Goal: Task Accomplishment & Management: Use online tool/utility

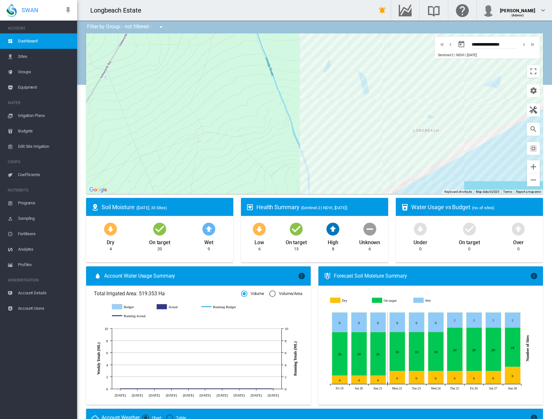
click at [447, 44] on md-icon "icon-chevron-left" at bounding box center [450, 45] width 7 height 8
click at [447, 43] on md-icon "icon-chevron-left" at bounding box center [450, 45] width 7 height 8
type input "**********"
click at [394, 106] on div "Westpark 2 Top (8.99 Ha)" at bounding box center [314, 113] width 457 height 161
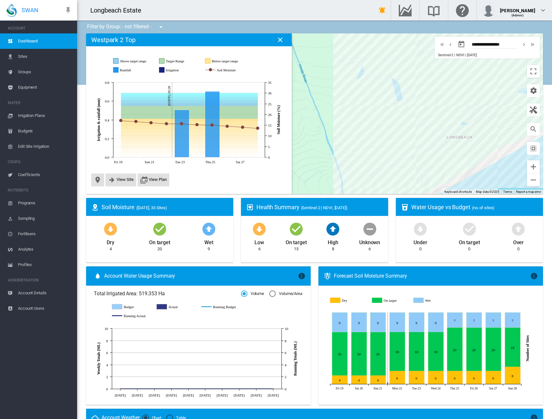
click at [32, 115] on span "Irrigation Plans" at bounding box center [45, 115] width 54 height 15
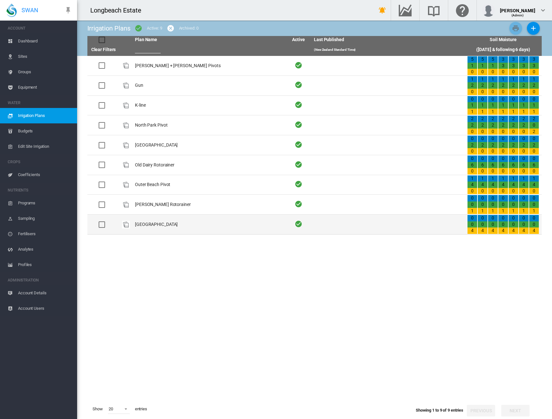
click at [100, 225] on div at bounding box center [102, 225] width 6 height 6
click at [154, 224] on td "[GEOGRAPHIC_DATA]" at bounding box center [208, 225] width 153 height 20
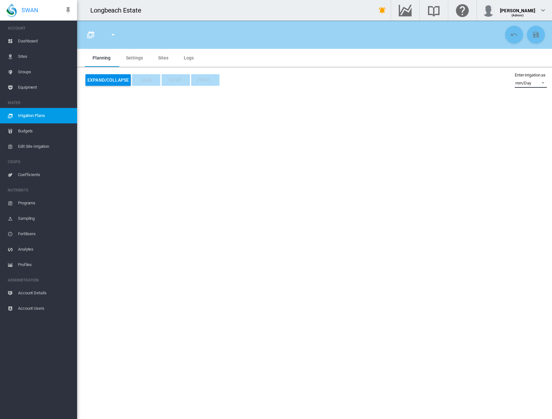
click at [543, 84] on span at bounding box center [542, 82] width 8 height 6
click at [522, 83] on div "mm/Day" at bounding box center [518, 83] width 15 height 6
click at [474, 90] on div "Expand/Collapse Save Reset PRINT... Enter irrigation as mm/Day" at bounding box center [314, 80] width 475 height 26
click at [133, 59] on md-tab-item "Settings" at bounding box center [134, 58] width 32 height 18
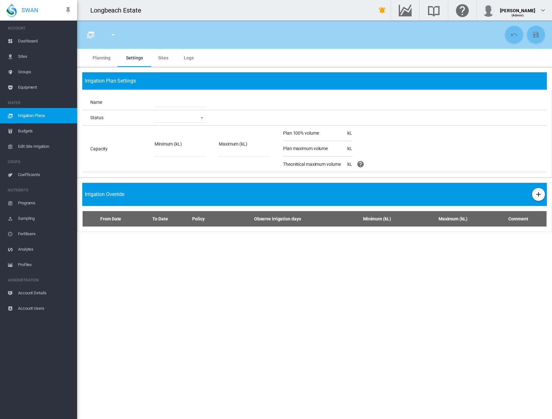
click at [191, 58] on span "Logs" at bounding box center [189, 57] width 10 height 5
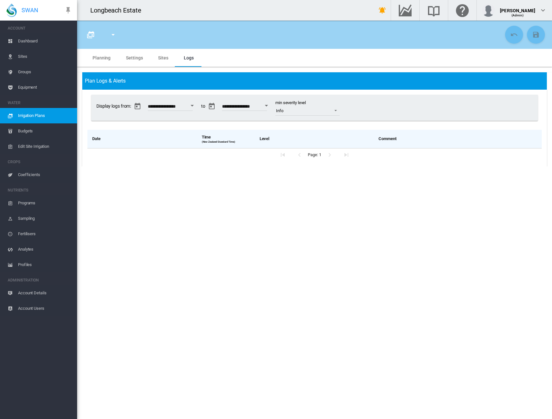
click at [23, 145] on span "Edit Site Irrigation" at bounding box center [45, 146] width 54 height 15
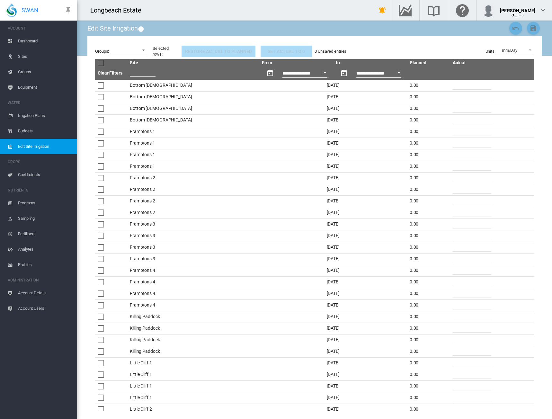
click at [319, 74] on button "Open calendar" at bounding box center [325, 73] width 12 height 12
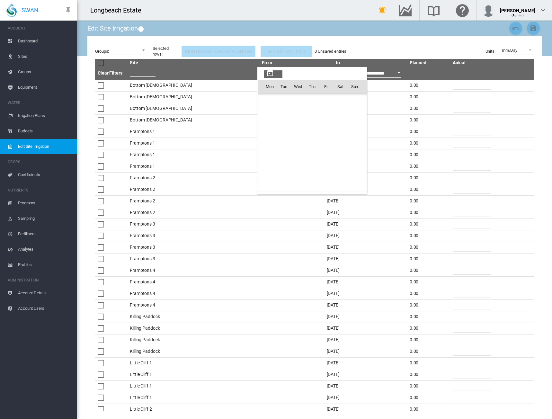
scroll to position [16017, 0]
click at [300, 146] on span "17" at bounding box center [298, 143] width 13 height 13
type input "**********"
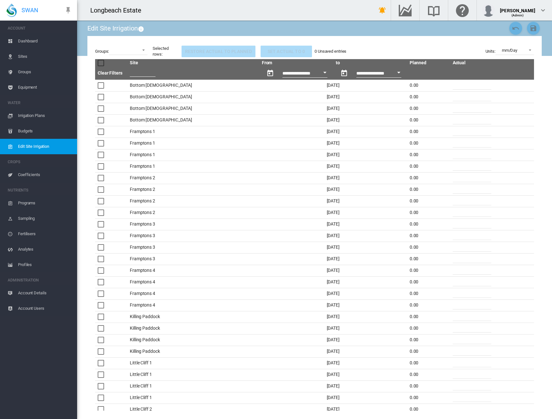
click at [393, 73] on button "Open calendar" at bounding box center [399, 73] width 12 height 12
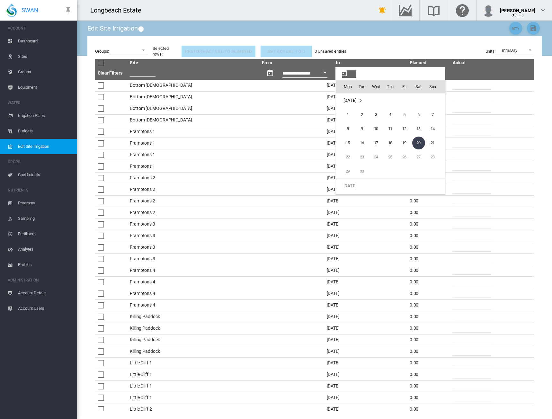
click at [407, 141] on span "19" at bounding box center [404, 143] width 13 height 13
type input "**********"
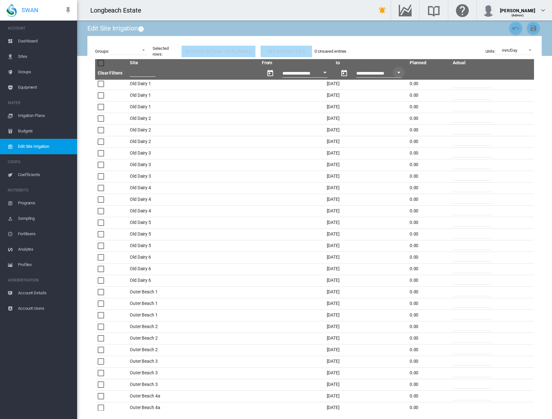
scroll to position [482, 0]
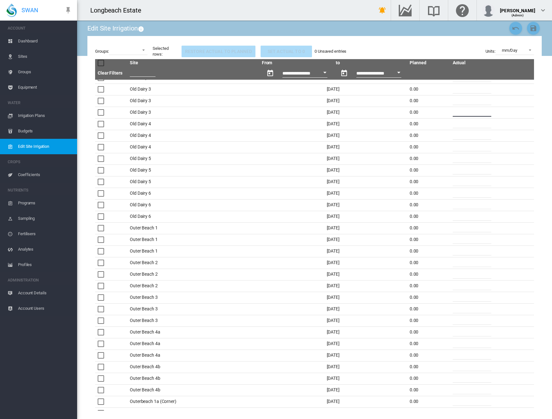
click at [464, 115] on input "*" at bounding box center [472, 112] width 39 height 10
type input "**"
click at [481, 123] on input "*" at bounding box center [472, 124] width 39 height 10
type input "*"
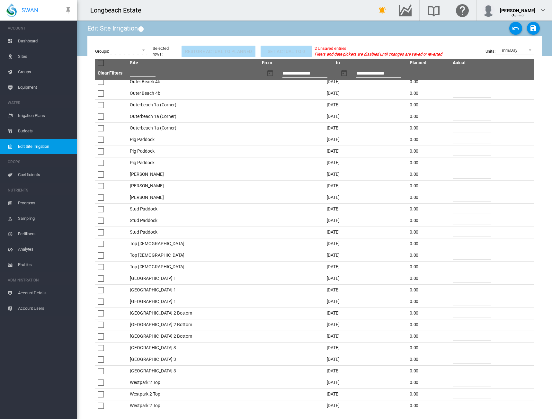
scroll to position [781, 0]
type input "**"
click at [463, 310] on input "*" at bounding box center [472, 311] width 39 height 10
type input "**"
click at [460, 318] on input "*" at bounding box center [472, 323] width 39 height 10
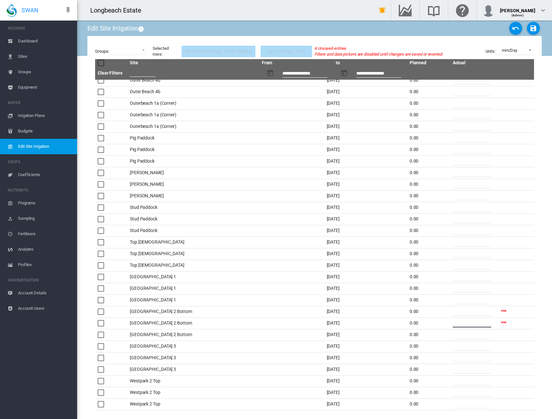
type input "**"
click at [465, 340] on td "*" at bounding box center [474, 335] width 48 height 12
click at [466, 339] on input "*" at bounding box center [472, 335] width 39 height 10
type input "**"
click at [454, 347] on input "*" at bounding box center [472, 346] width 39 height 10
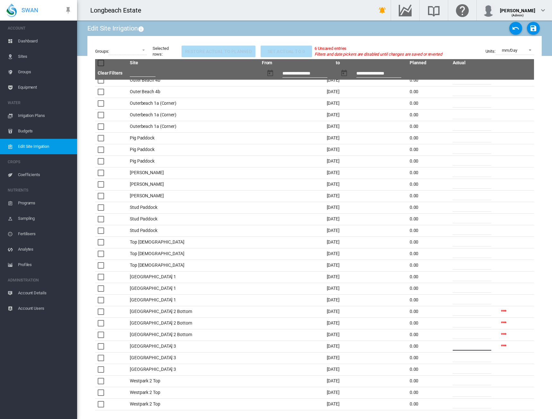
type input "**"
click at [459, 360] on input "*" at bounding box center [472, 358] width 39 height 10
type input "**"
click at [463, 371] on input "*" at bounding box center [472, 369] width 39 height 10
type input "**"
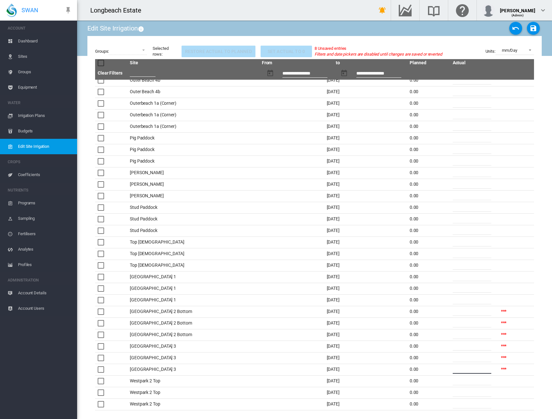
click at [472, 383] on input "*" at bounding box center [472, 381] width 39 height 10
type input "**"
click at [468, 389] on input "*" at bounding box center [472, 392] width 39 height 10
type input "**"
click at [467, 404] on input "*" at bounding box center [472, 404] width 39 height 10
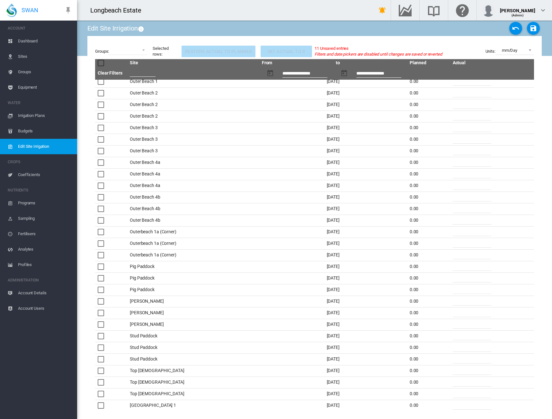
type input "**"
click at [461, 169] on input "*" at bounding box center [472, 174] width 39 height 10
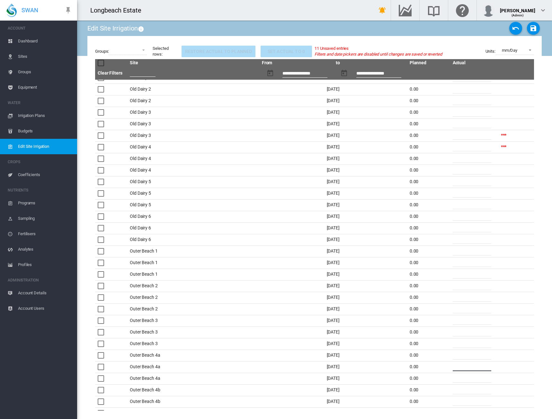
scroll to position [266, 0]
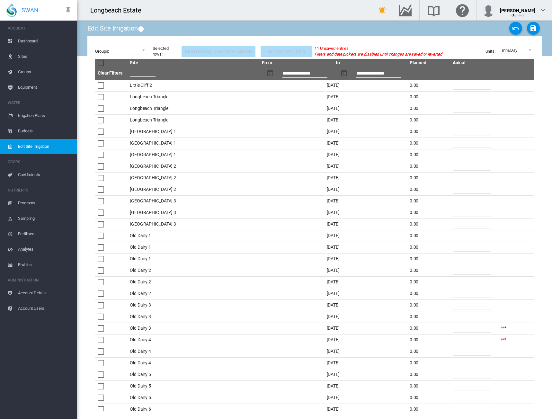
drag, startPoint x: 127, startPoint y: 50, endPoint x: 145, endPoint y: 54, distance: 18.7
click at [128, 50] on md-select "Irrigator - Framptons Pivot Irrigator - Gun [GEOGRAPHIC_DATA] - K-line Irrigato…" at bounding box center [128, 50] width 39 height 9
click at [144, 48] on md-select "Irrigator - Framptons Pivot Irrigator - Gun [GEOGRAPHIC_DATA] - K-line Irrigato…" at bounding box center [128, 50] width 39 height 9
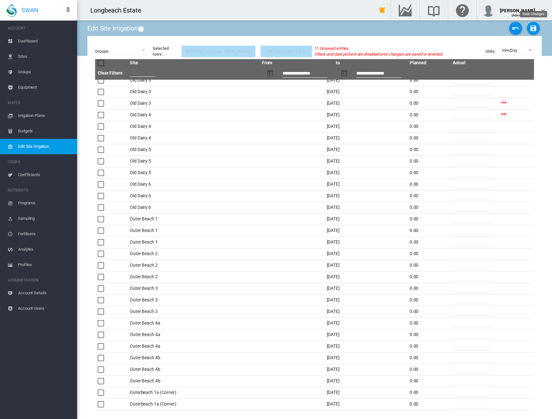
click at [538, 31] on button "Save Changes" at bounding box center [533, 28] width 13 height 13
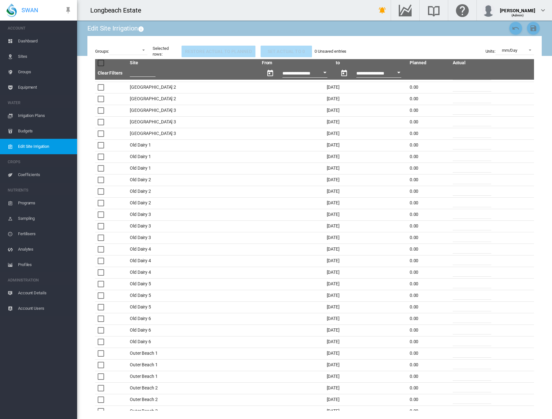
scroll to position [482, 0]
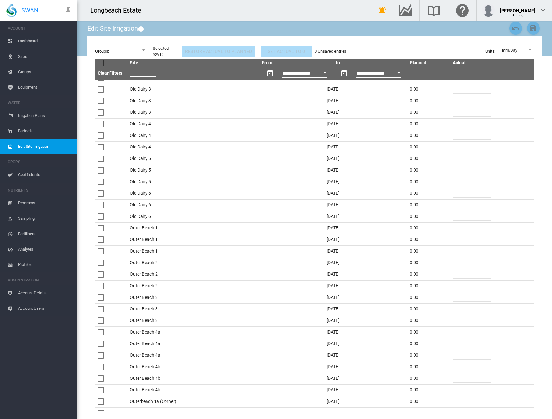
click at [34, 41] on span "Dashboard" at bounding box center [45, 40] width 54 height 15
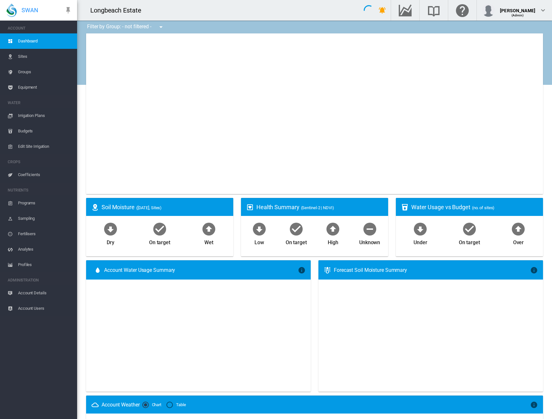
type input "**********"
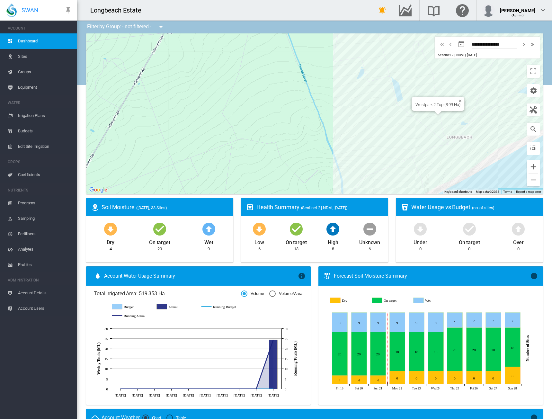
click at [434, 112] on div at bounding box center [438, 113] width 8 height 4
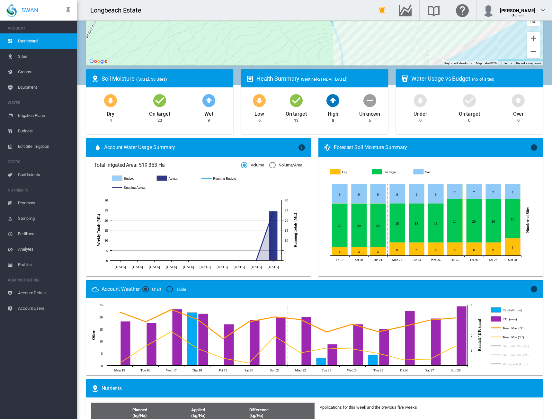
scroll to position [32, 0]
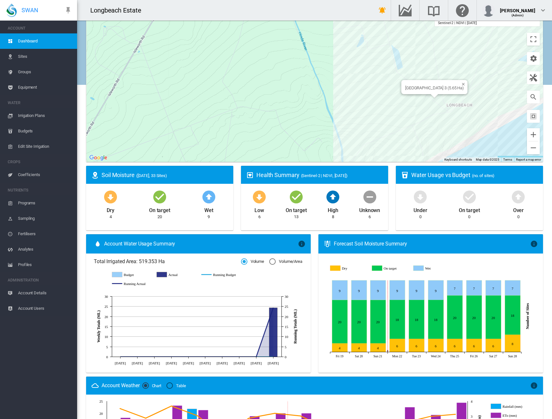
click at [432, 85] on div at bounding box center [432, 82] width 54 height 5
click at [431, 81] on div at bounding box center [432, 82] width 54 height 5
click at [429, 91] on div "[GEOGRAPHIC_DATA] 3 (5.65 Ha)" at bounding box center [435, 87] width 66 height 14
click at [426, 67] on div "Westpark 2 Top (8.99 Ha)" at bounding box center [429, 67] width 45 height 5
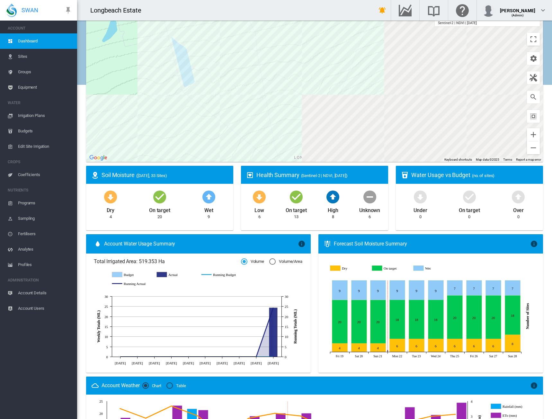
drag, startPoint x: 456, startPoint y: 108, endPoint x: 175, endPoint y: 164, distance: 286.8
click at [176, 171] on div "Filter by Group: - not filtered - - not filtered - Irrigator - Framptons Pivot …" at bounding box center [314, 294] width 475 height 612
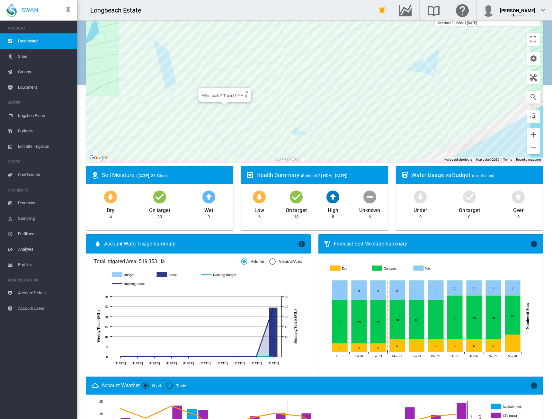
click at [226, 108] on div "Westpark 2 Top (8.99 Ha)" at bounding box center [314, 81] width 457 height 161
click at [237, 127] on div "[GEOGRAPHIC_DATA] (5.67 Ha)" at bounding box center [314, 81] width 457 height 161
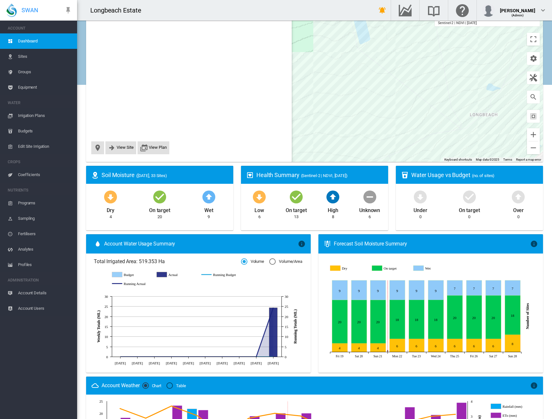
click at [170, 129] on div "Site Health Indexes - × Name of current Site Health Area in chart. Click on a d…" at bounding box center [314, 81] width 457 height 161
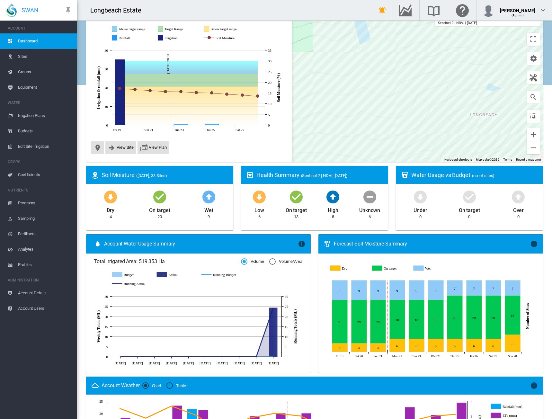
scroll to position [13, 0]
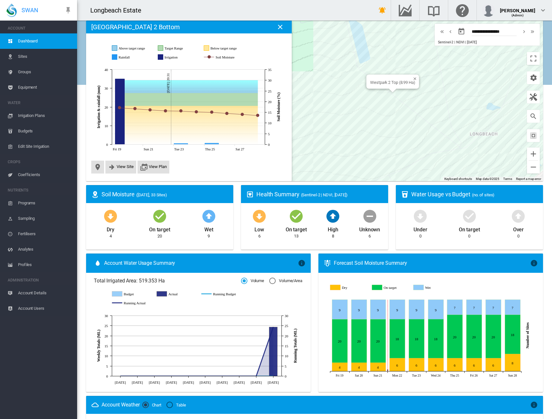
click at [423, 83] on div "Westpark 2 Top (8.99 Ha)" at bounding box center [314, 101] width 457 height 161
click at [424, 85] on div at bounding box center [314, 101] width 457 height 161
click at [120, 122] on icon "Irrigation Sep 19, 2025 35" at bounding box center [119, 112] width 9 height 66
drag, startPoint x: 153, startPoint y: 124, endPoint x: 179, endPoint y: 125, distance: 26.1
click at [179, 125] on icon at bounding box center [189, 125] width 138 height 39
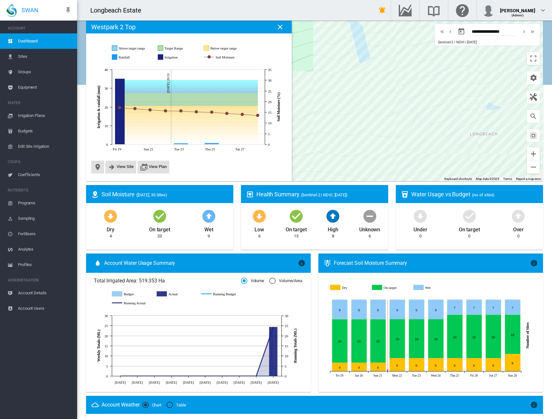
drag, startPoint x: 198, startPoint y: 123, endPoint x: 181, endPoint y: 126, distance: 17.5
click at [181, 126] on icon at bounding box center [189, 125] width 138 height 39
click at [439, 99] on div "[GEOGRAPHIC_DATA] (5.67 Ha)" at bounding box center [314, 101] width 457 height 161
click at [438, 116] on div "[GEOGRAPHIC_DATA] 3 (5.65 Ha)" at bounding box center [314, 101] width 457 height 161
click at [390, 128] on div "Framptons 4 (32.3 Ha)" at bounding box center [314, 101] width 457 height 161
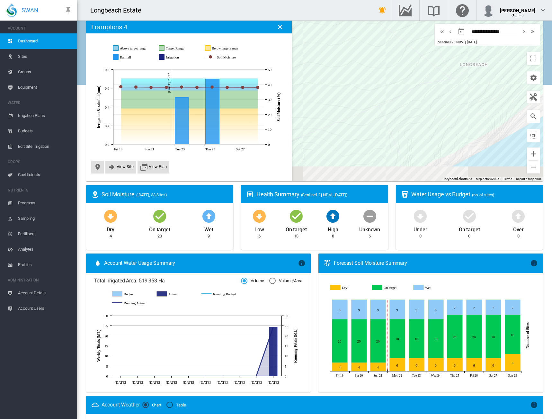
drag, startPoint x: 458, startPoint y: 131, endPoint x: 423, endPoint y: 102, distance: 46.1
click at [450, 68] on div at bounding box center [314, 101] width 457 height 161
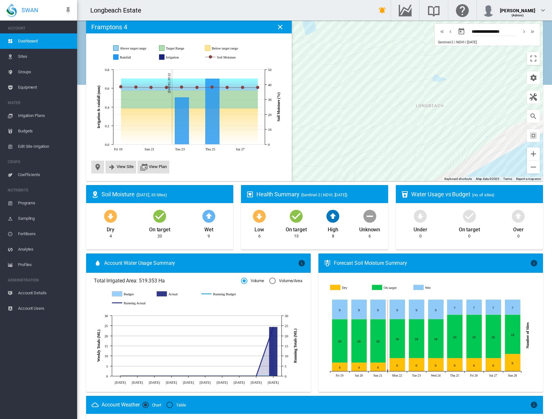
drag, startPoint x: 435, startPoint y: 131, endPoint x: 386, endPoint y: 134, distance: 49.3
click at [387, 171] on div at bounding box center [314, 101] width 457 height 161
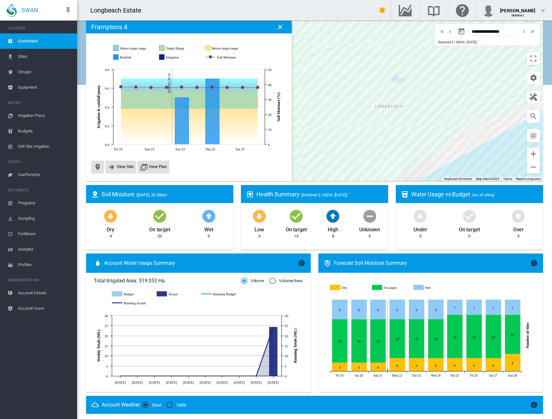
drag, startPoint x: 388, startPoint y: 101, endPoint x: 390, endPoint y: 114, distance: 13.0
click at [379, 94] on div at bounding box center [314, 101] width 457 height 161
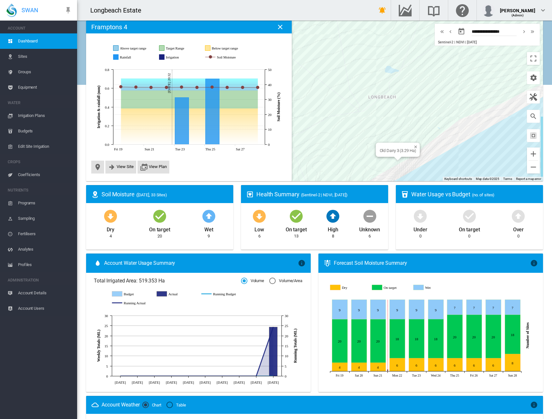
click at [402, 164] on div "Old Dairy 3 (3.29 Ha)" at bounding box center [314, 101] width 457 height 161
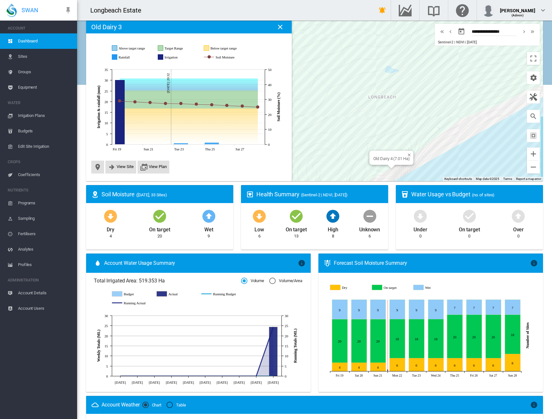
click at [377, 175] on div "Old Dairy 4 (7.01 Ha)" at bounding box center [314, 101] width 457 height 161
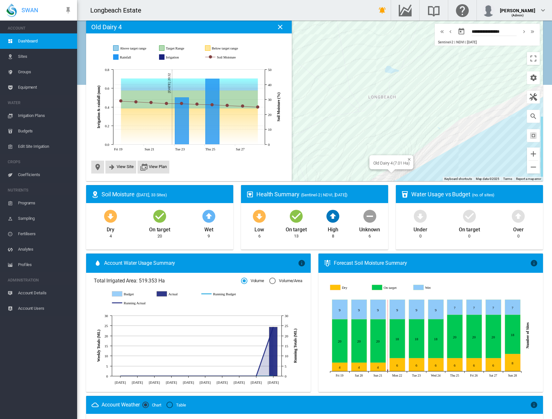
click at [384, 170] on div "Old Dairy 4 (7.01 Ha)" at bounding box center [314, 101] width 457 height 161
click at [409, 163] on div "Old Dairy 3 (3.29 Ha)" at bounding box center [398, 157] width 44 height 14
click at [406, 164] on div "Old Dairy 3 (3.29 Ha)" at bounding box center [314, 101] width 457 height 161
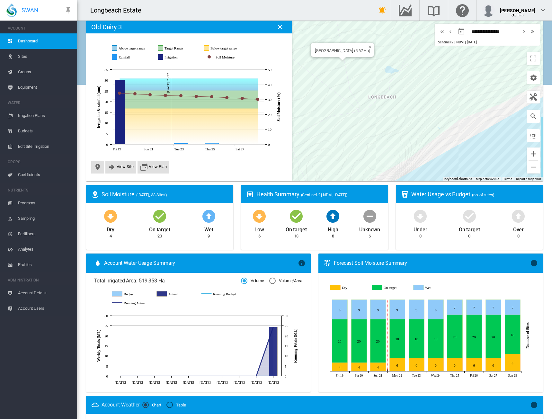
click at [325, 68] on div "[GEOGRAPHIC_DATA] (5.67 Ha)" at bounding box center [314, 101] width 457 height 161
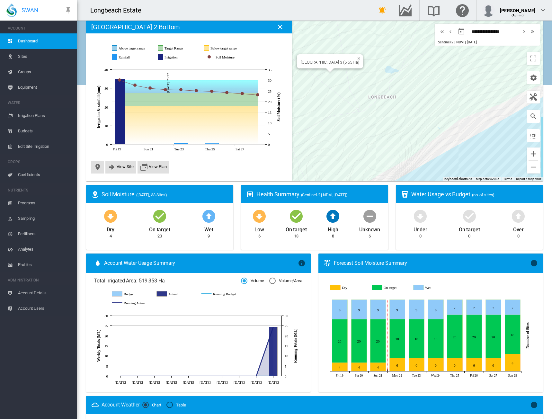
click at [333, 79] on div "[GEOGRAPHIC_DATA] 3 (5.65 Ha)" at bounding box center [314, 101] width 457 height 161
click at [329, 64] on div "[GEOGRAPHIC_DATA] (5.67 Ha)" at bounding box center [314, 101] width 457 height 161
click at [322, 45] on div "Westpark 2 Top (8.99 Ha)" at bounding box center [327, 43] width 45 height 5
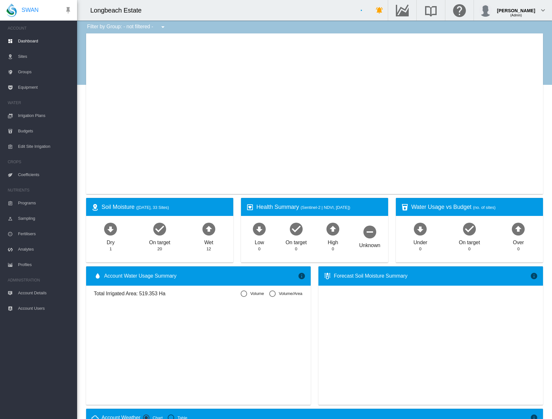
type input "**********"
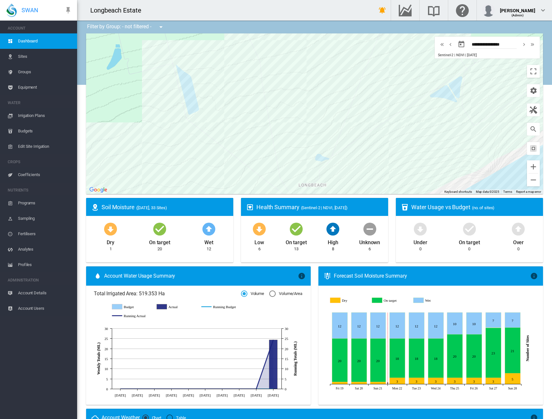
drag, startPoint x: 361, startPoint y: 108, endPoint x: 285, endPoint y: 149, distance: 86.8
click at [285, 186] on div at bounding box center [314, 113] width 457 height 161
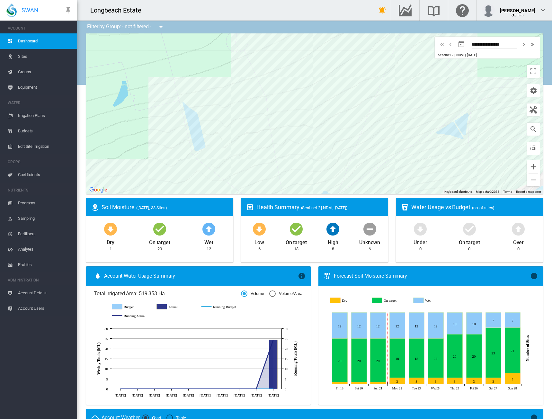
drag, startPoint x: 282, startPoint y: 102, endPoint x: 280, endPoint y: 125, distance: 23.8
click at [280, 125] on div at bounding box center [314, 113] width 457 height 161
click at [257, 167] on div "Westpark 2 Top (8.99 Ha)" at bounding box center [314, 113] width 457 height 161
